Goal: Task Accomplishment & Management: Use online tool/utility

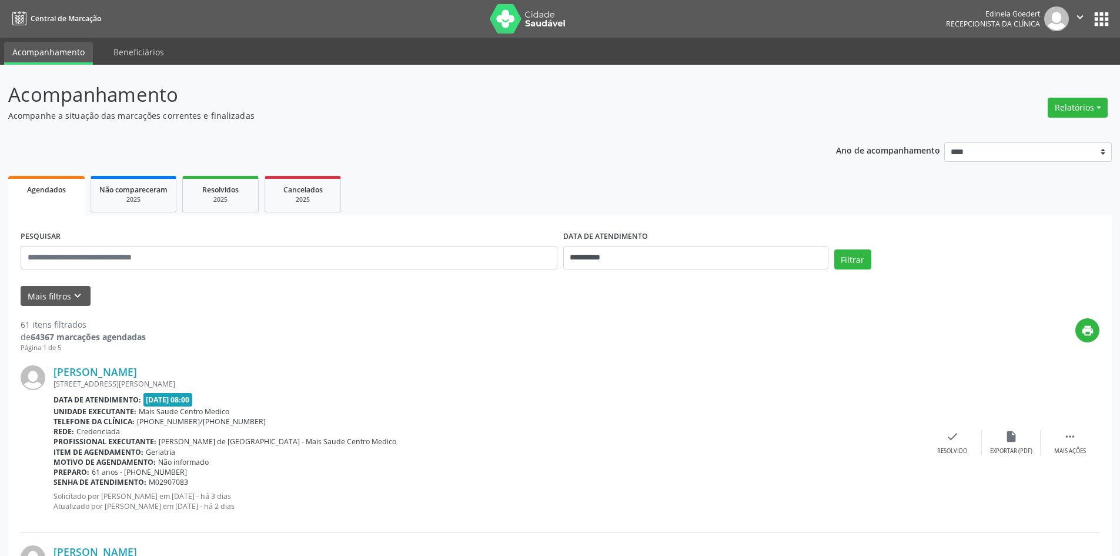
click at [1089, 105] on button "Relatórios" at bounding box center [1078, 108] width 60 height 20
click at [1022, 134] on link "Agendamentos" at bounding box center [1045, 133] width 126 height 16
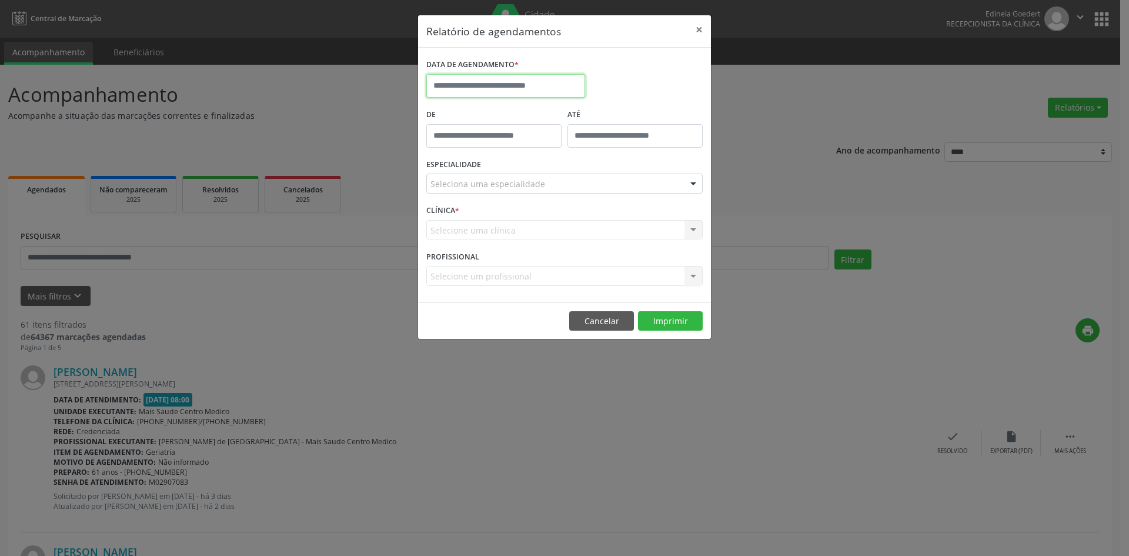
click at [486, 82] on input "text" at bounding box center [505, 86] width 159 height 24
click at [547, 146] on span "4" at bounding box center [542, 147] width 23 height 23
type input "**********"
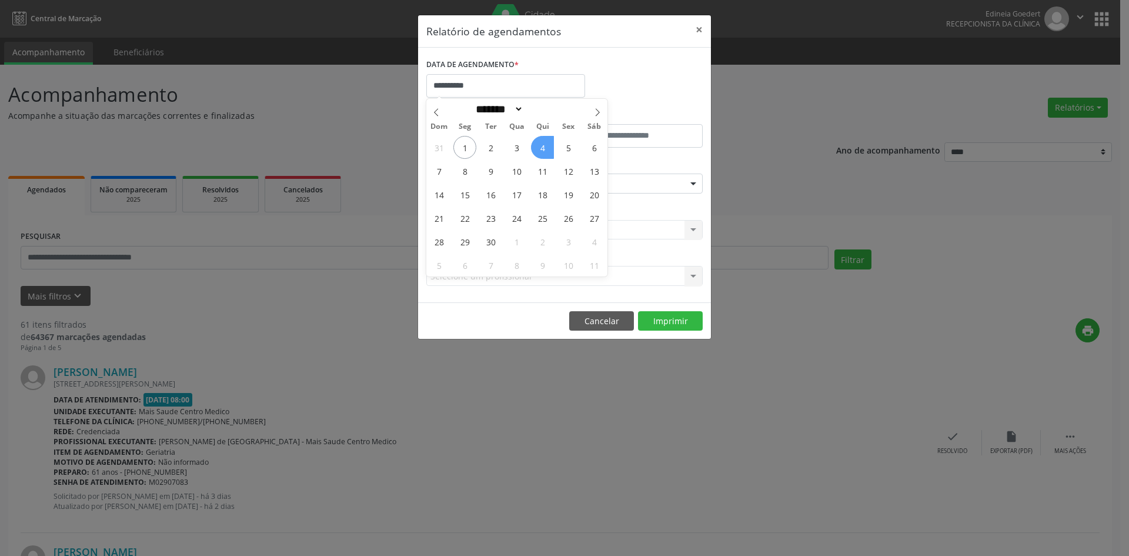
click at [547, 146] on span "4" at bounding box center [542, 147] width 23 height 23
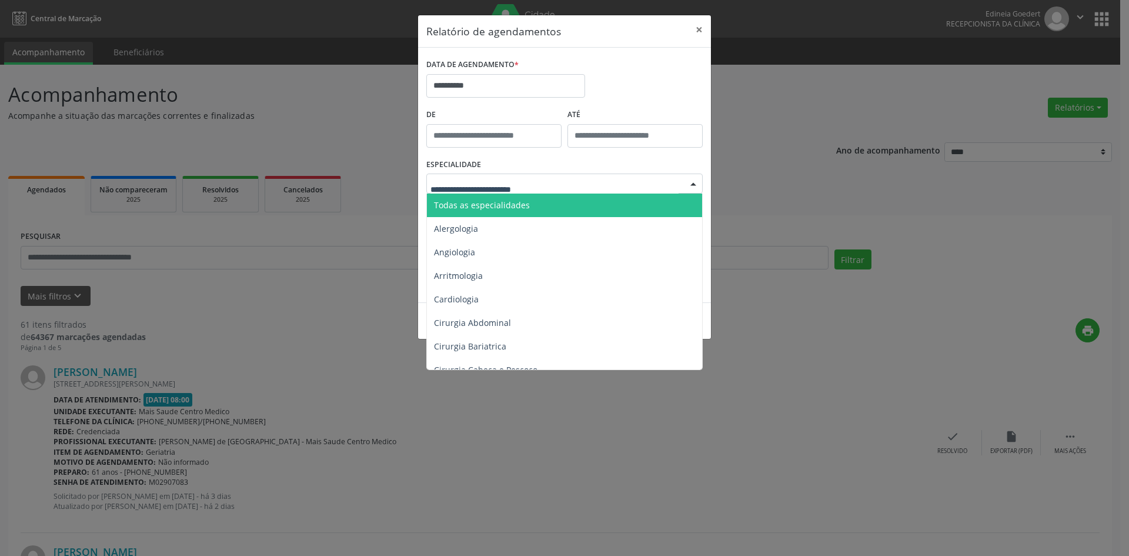
drag, startPoint x: 542, startPoint y: 175, endPoint x: 540, endPoint y: 189, distance: 14.2
click at [542, 176] on div at bounding box center [564, 183] width 276 height 20
click at [540, 205] on span "Todas as especialidades" at bounding box center [565, 205] width 277 height 24
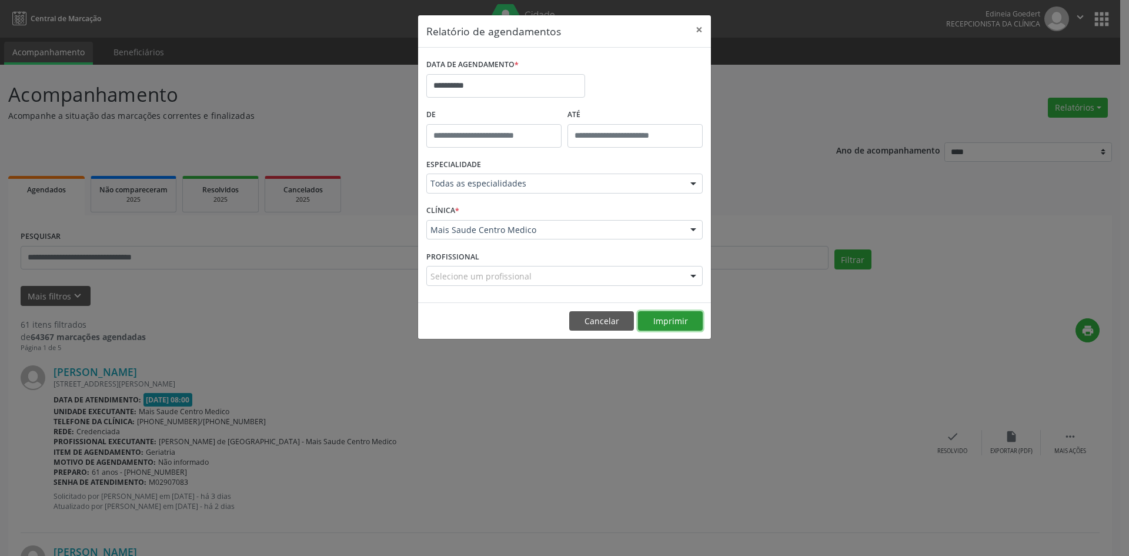
click at [681, 322] on button "Imprimir" at bounding box center [670, 321] width 65 height 20
